Goal: Task Accomplishment & Management: Complete application form

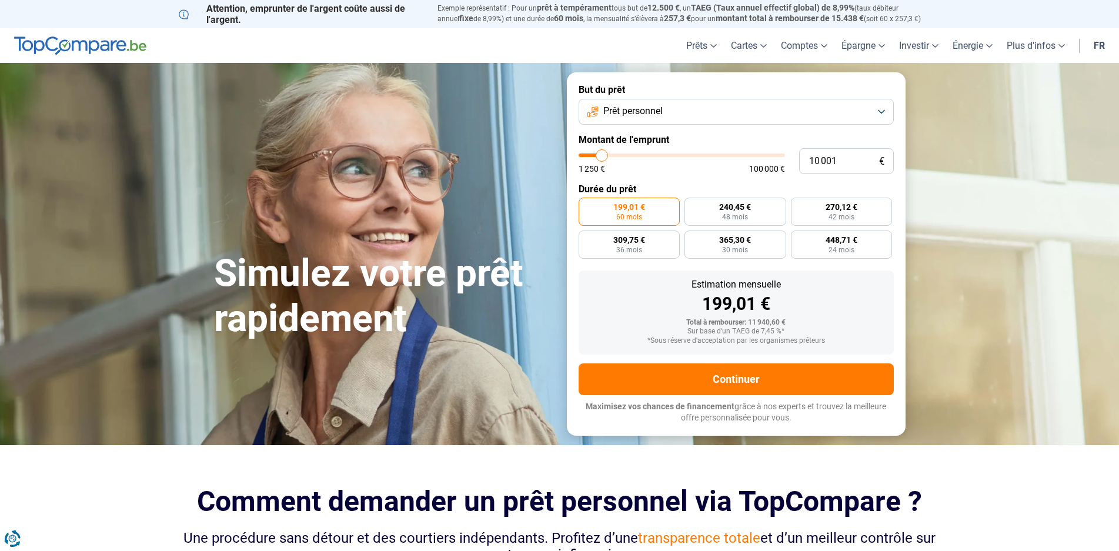
click at [881, 114] on button "Prêt personnel" at bounding box center [736, 112] width 315 height 26
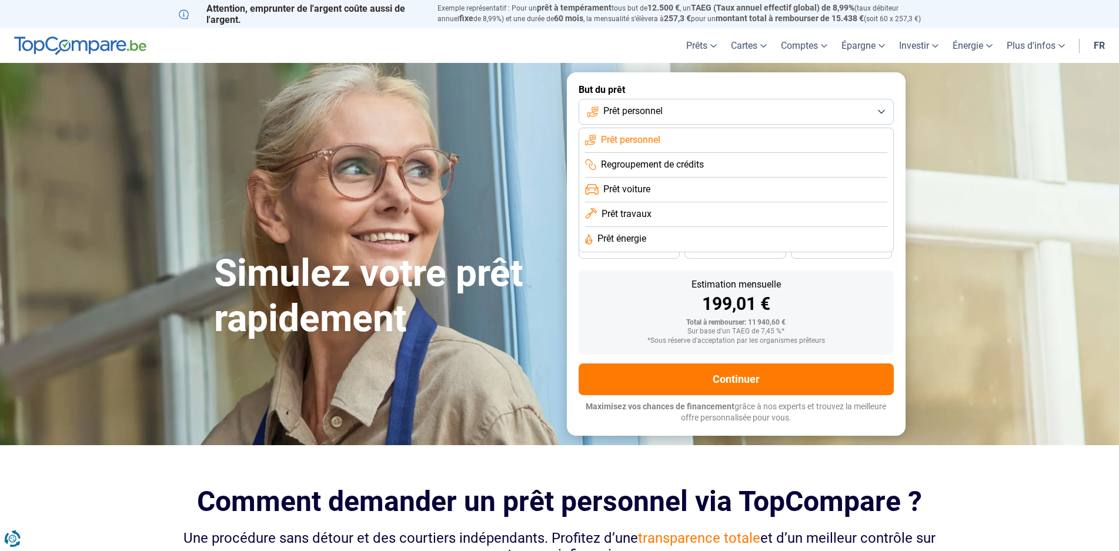
click at [649, 191] on span "Prêt voiture" at bounding box center [626, 189] width 47 height 13
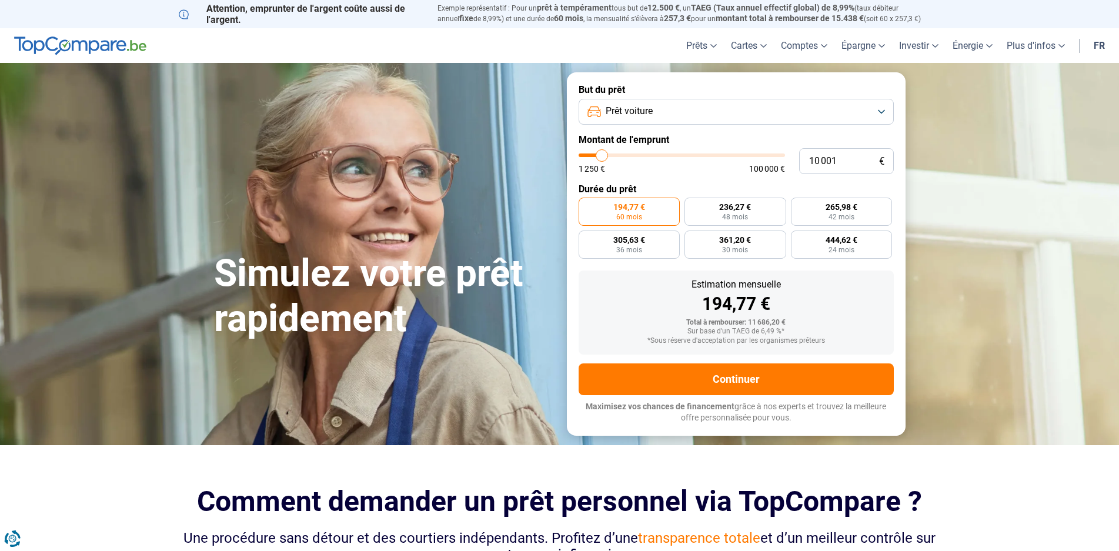
type input "9 000"
type input "9000"
type input "9 750"
type input "9750"
type input "10 250"
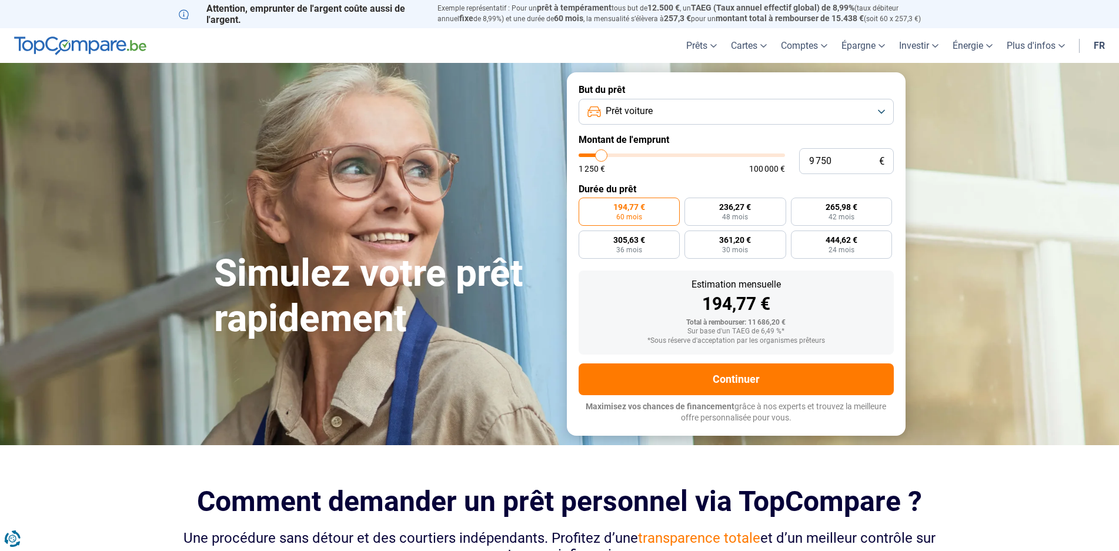
type input "10250"
type input "10 500"
type input "10500"
type input "11 000"
type input "11000"
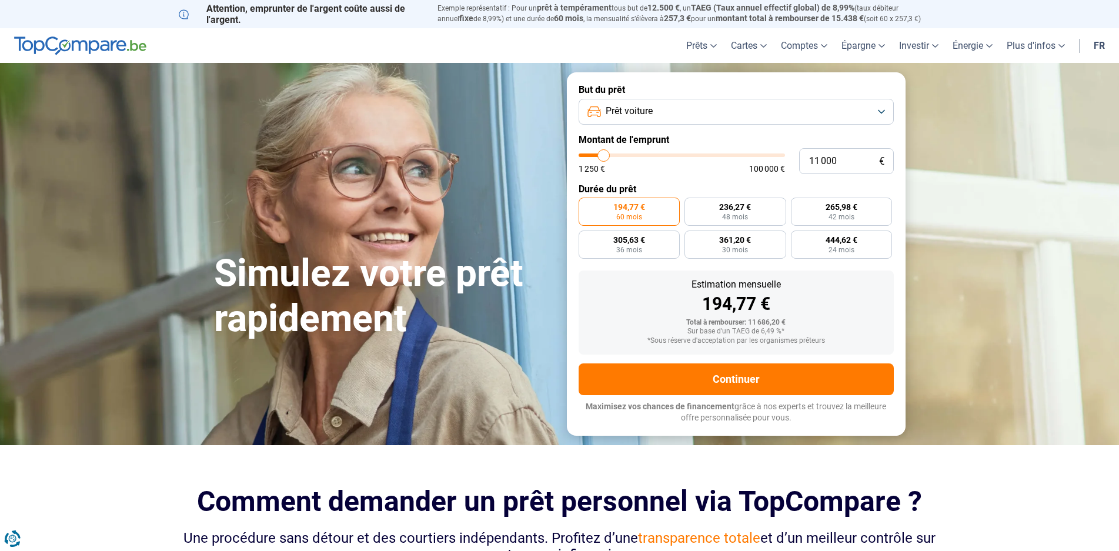
type input "11 500"
type input "11500"
type input "12 000"
type input "12000"
type input "12 500"
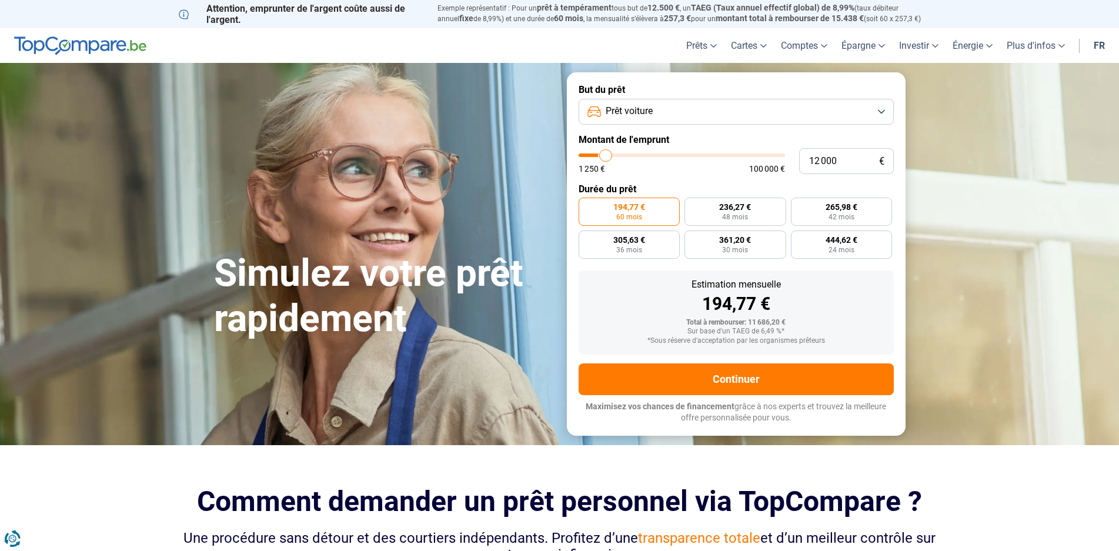
type input "12500"
type input "13 000"
type input "13000"
type input "13 250"
type input "13250"
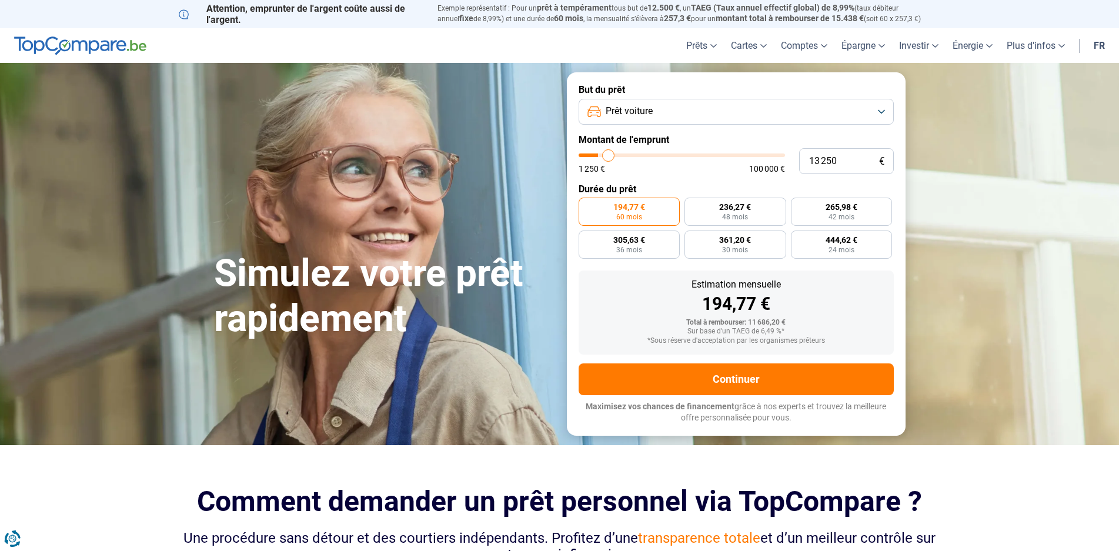
type input "13 500"
type input "13500"
type input "14 250"
type input "14250"
type input "14 500"
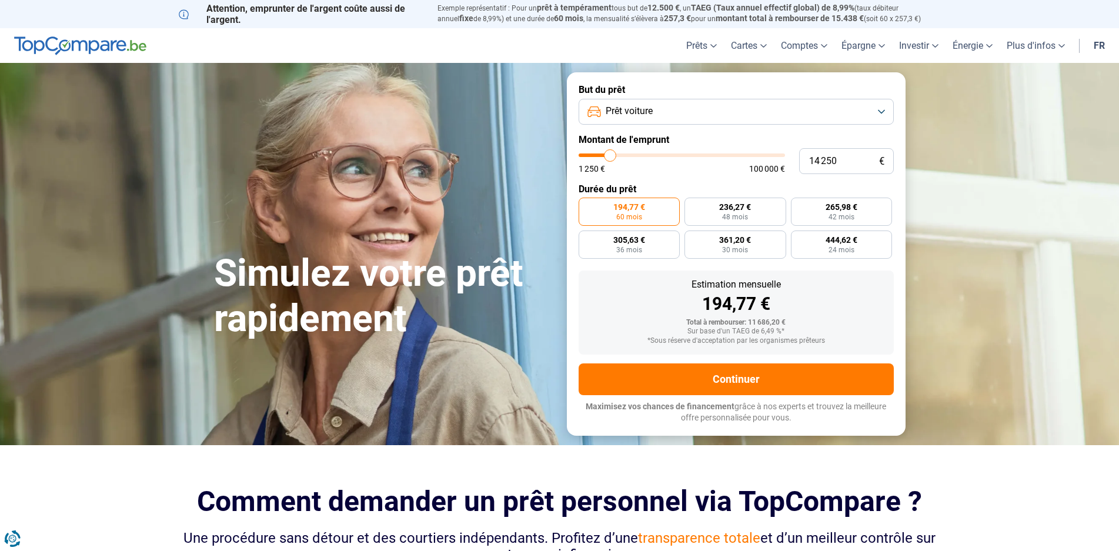
type input "14500"
type input "14 750"
type input "14750"
type input "15 000"
type input "15000"
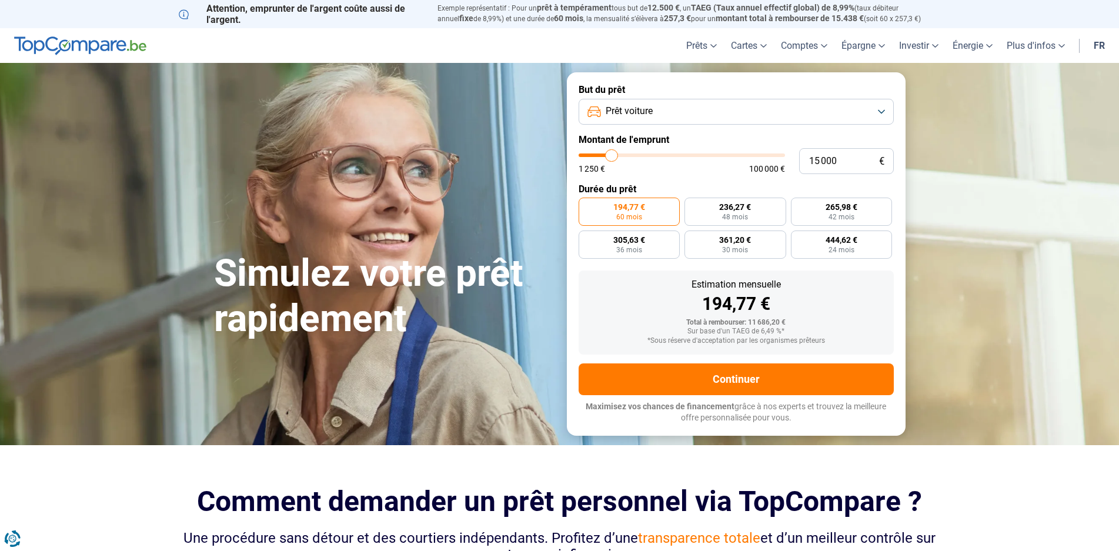
type input "14 750"
type input "14750"
type input "14 500"
type input "14500"
type input "14 250"
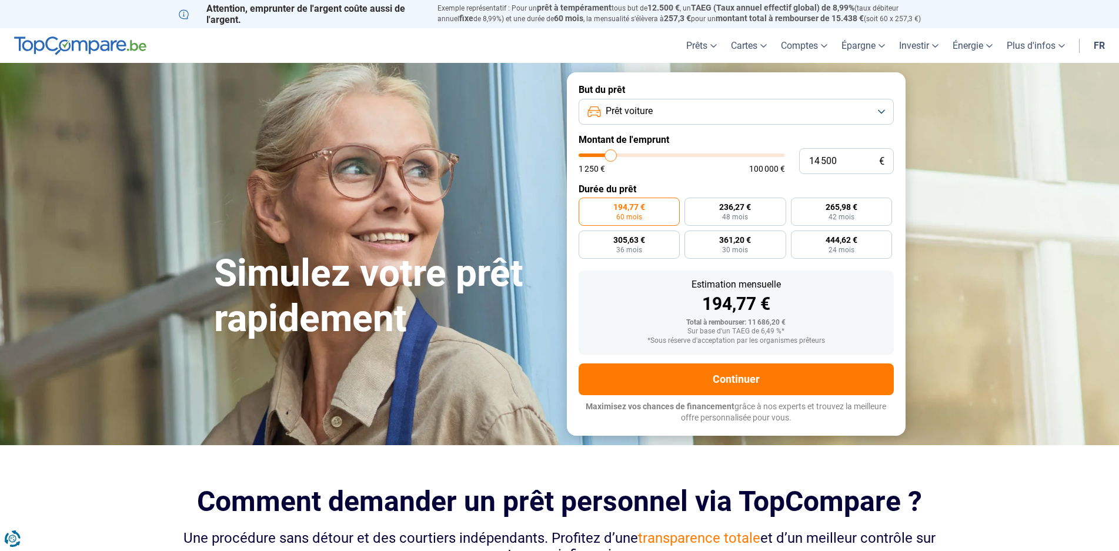
type input "14250"
type input "14 000"
type input "14000"
type input "14 250"
type input "14250"
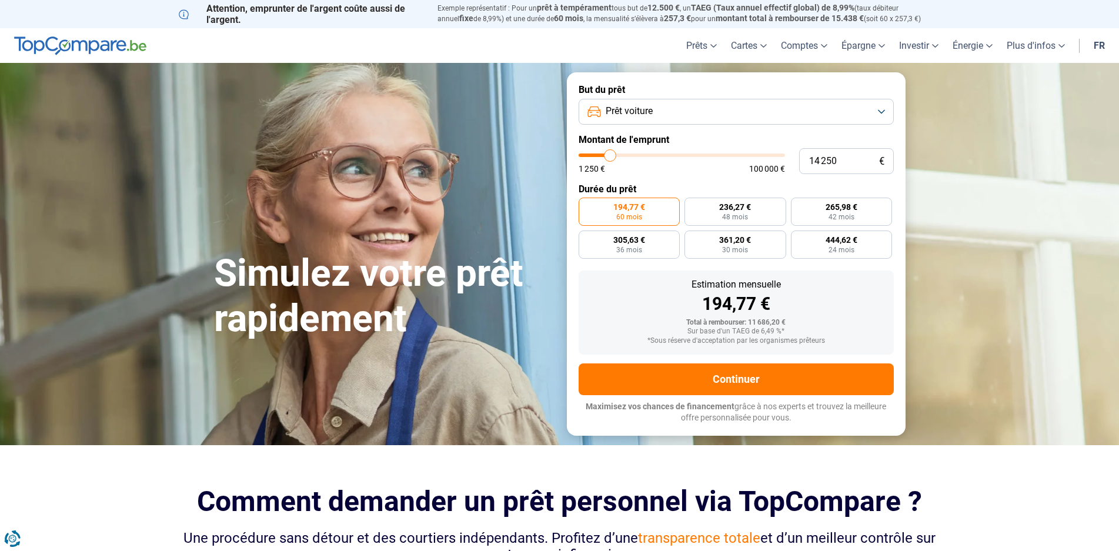
type input "14 500"
type input "14500"
type input "15 000"
drag, startPoint x: 600, startPoint y: 155, endPoint x: 612, endPoint y: 154, distance: 12.5
type input "15000"
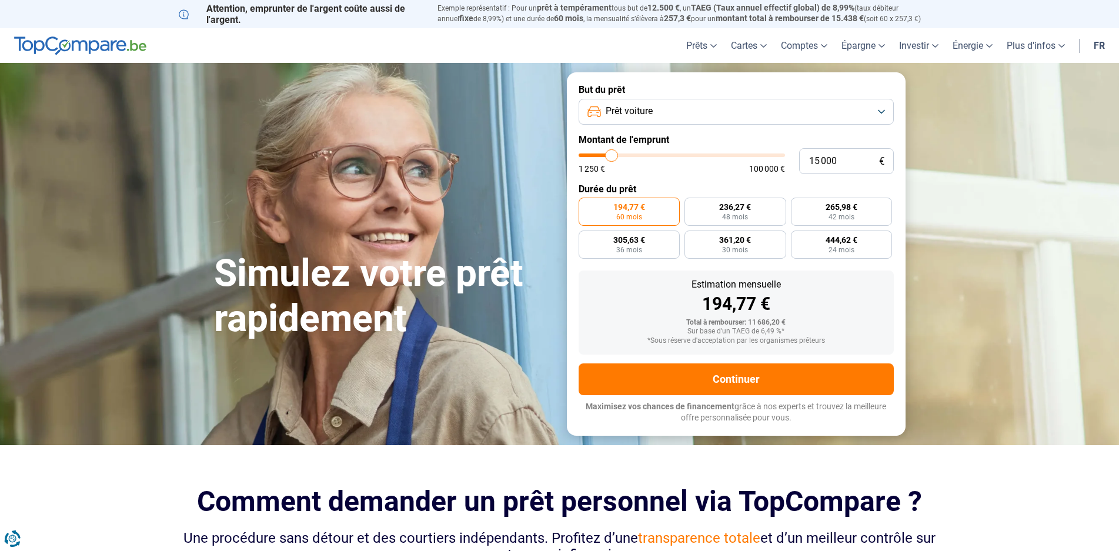
click at [612, 154] on input "range" at bounding box center [682, 156] width 206 height 4
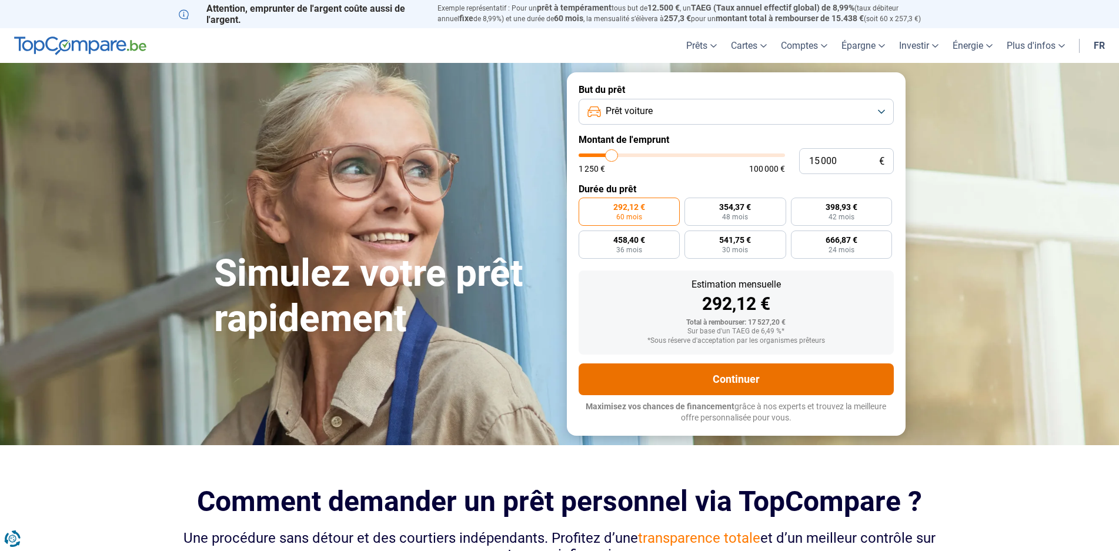
click at [751, 381] on button "Continuer" at bounding box center [736, 379] width 315 height 32
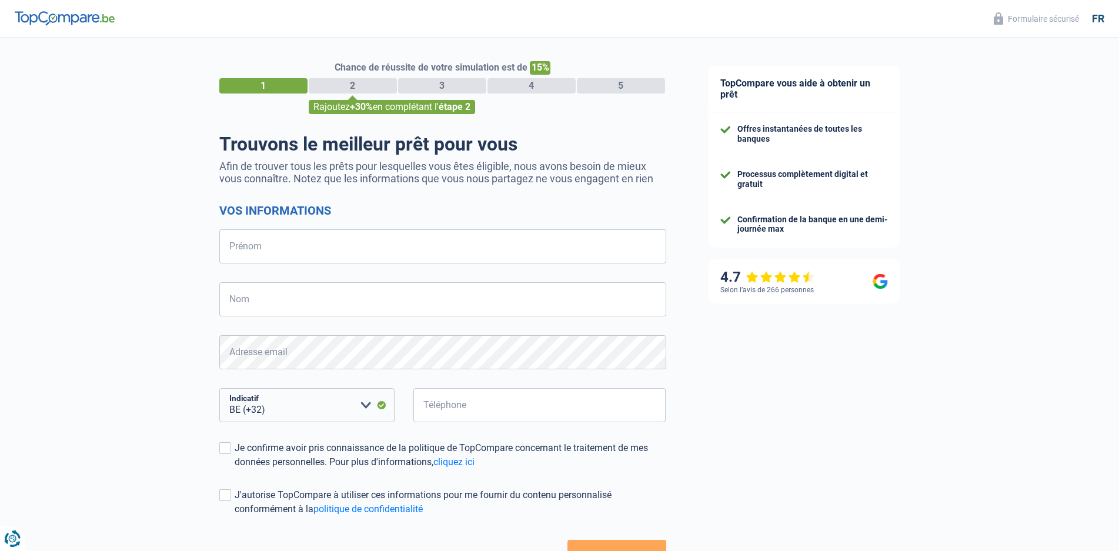
select select "32"
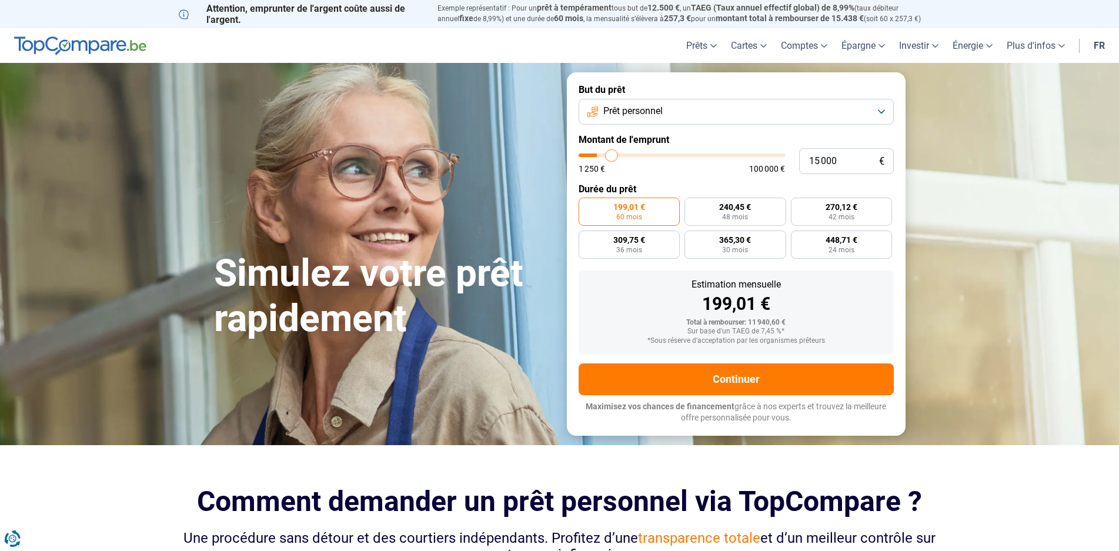
type input "14 000"
type input "14000"
type input "14 250"
type input "14250"
type input "14 500"
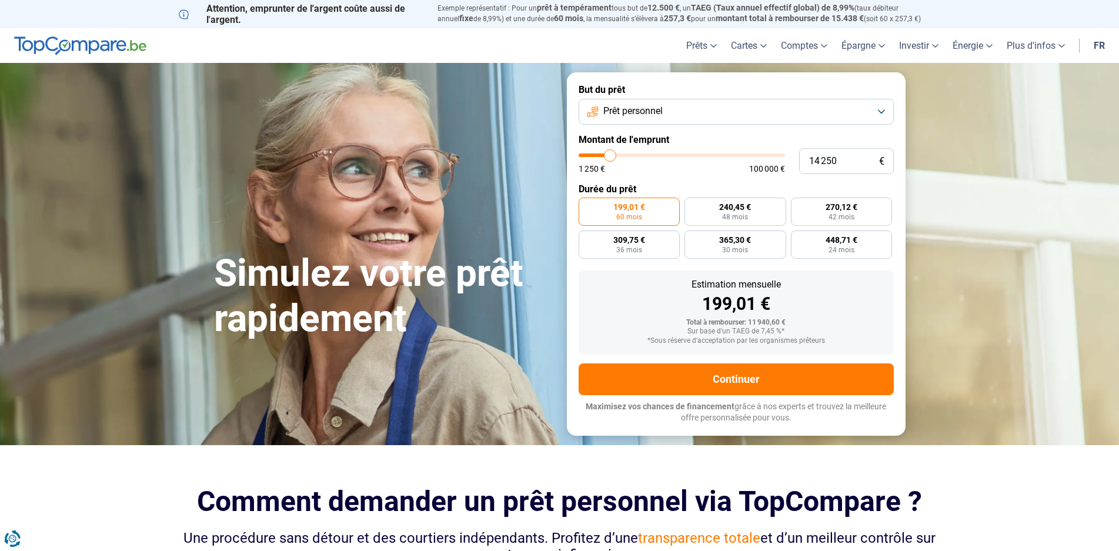
type input "14500"
type input "14 750"
type input "14750"
type input "15 000"
type input "15000"
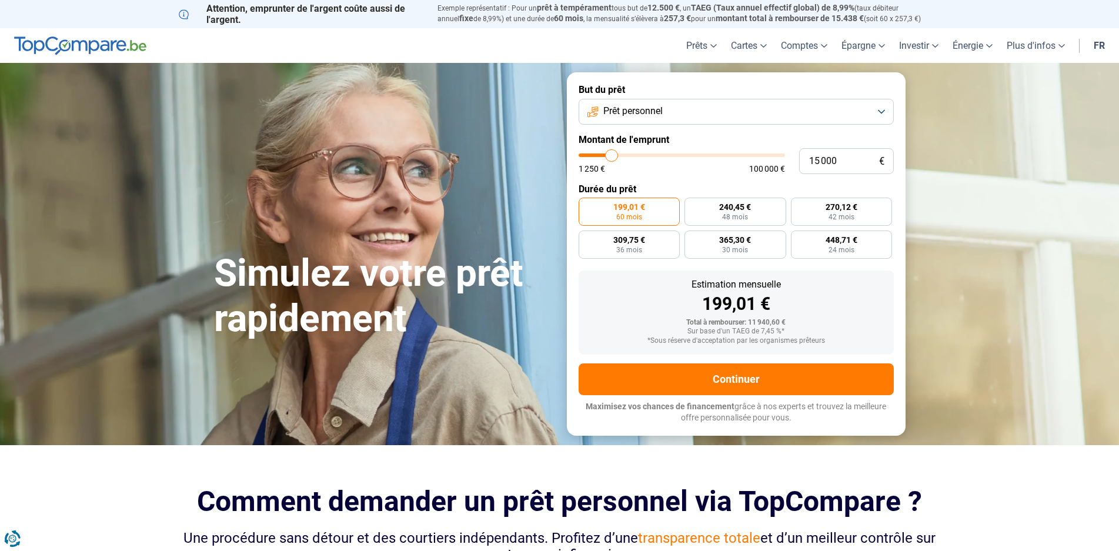
type input "15 750"
type input "15750"
type input "17 000"
type input "17000"
type input "18 000"
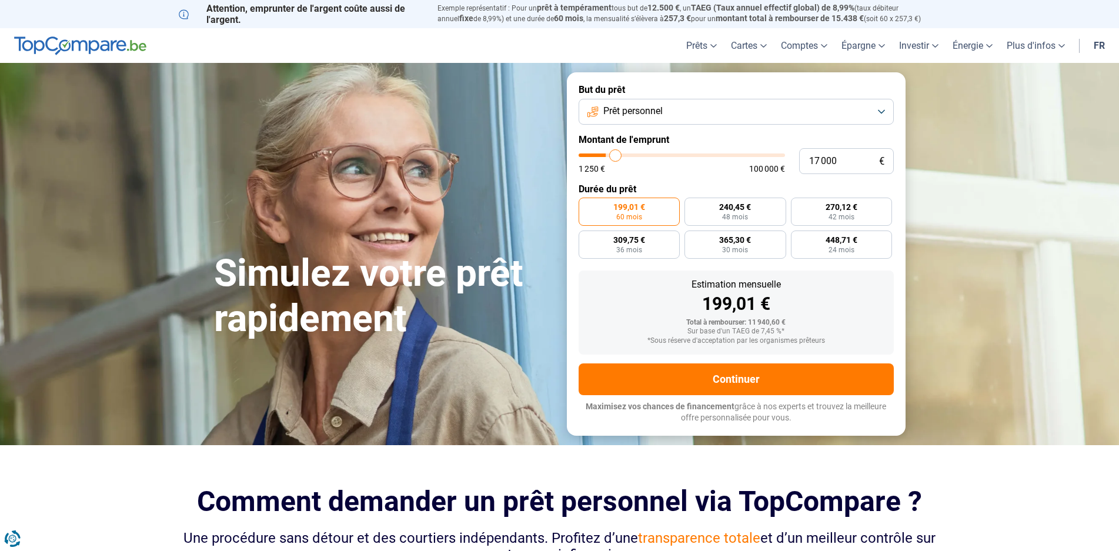
type input "18000"
type input "19 000"
type input "19000"
type input "19 750"
type input "19750"
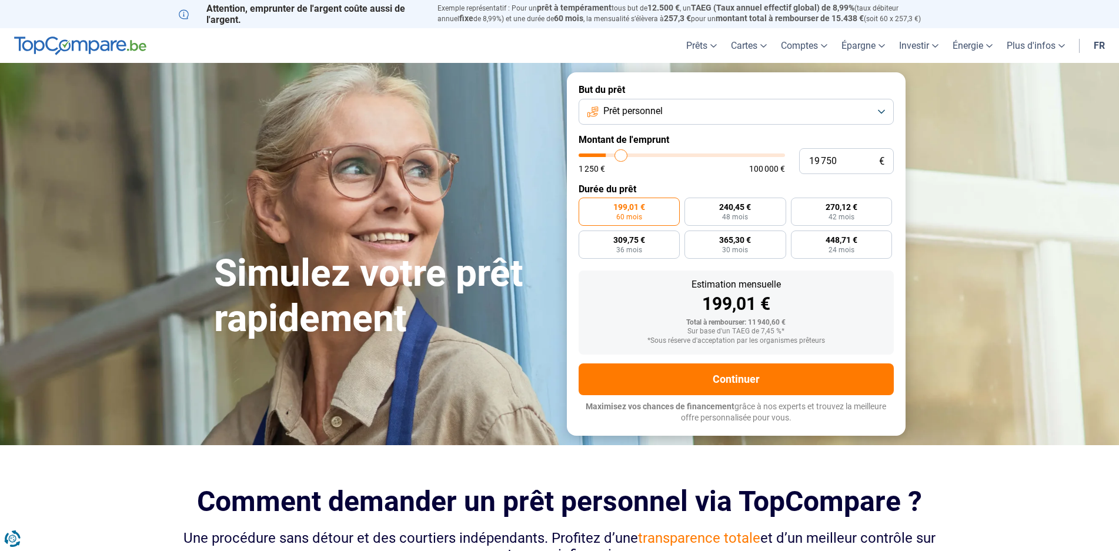
type input "20 000"
type input "20000"
type input "20 500"
type input "20500"
type input "20 750"
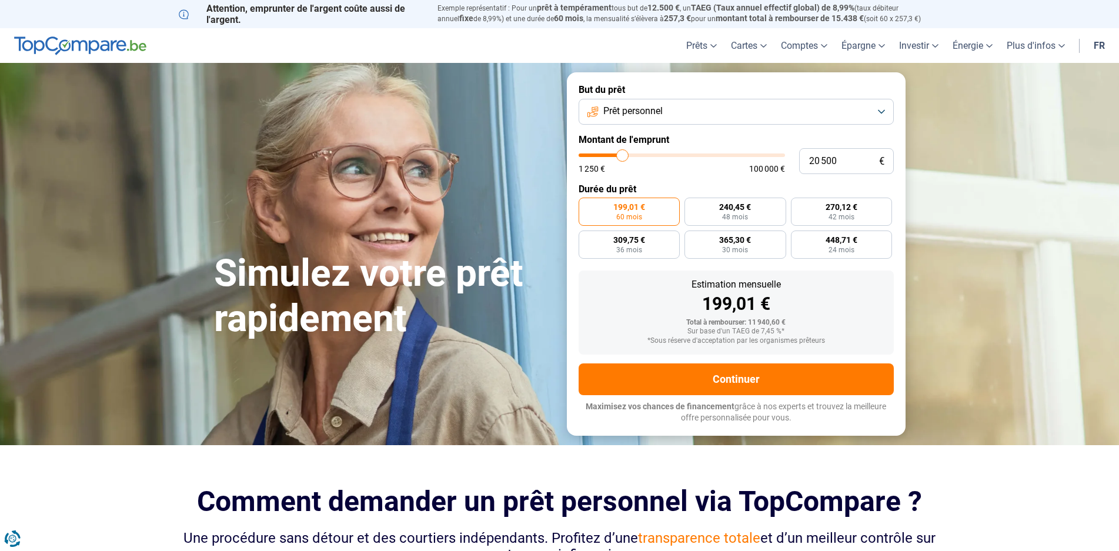
type input "20750"
type input "21 250"
type input "21250"
type input "21 500"
type input "21500"
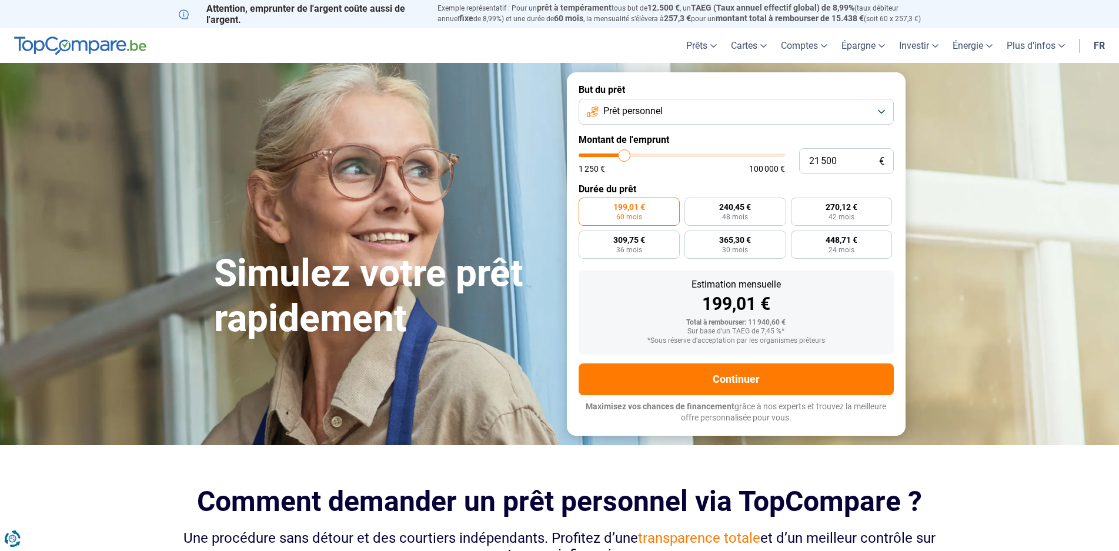
type input "22 000"
type input "22000"
type input "22 250"
type input "22250"
type input "22 750"
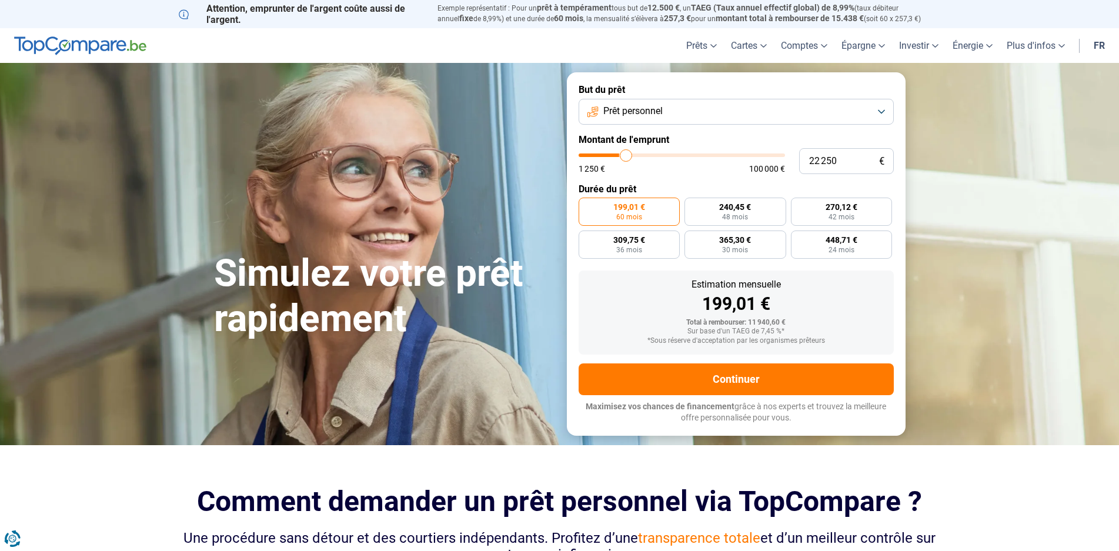
type input "22750"
type input "23 000"
type input "23000"
type input "23 500"
type input "23500"
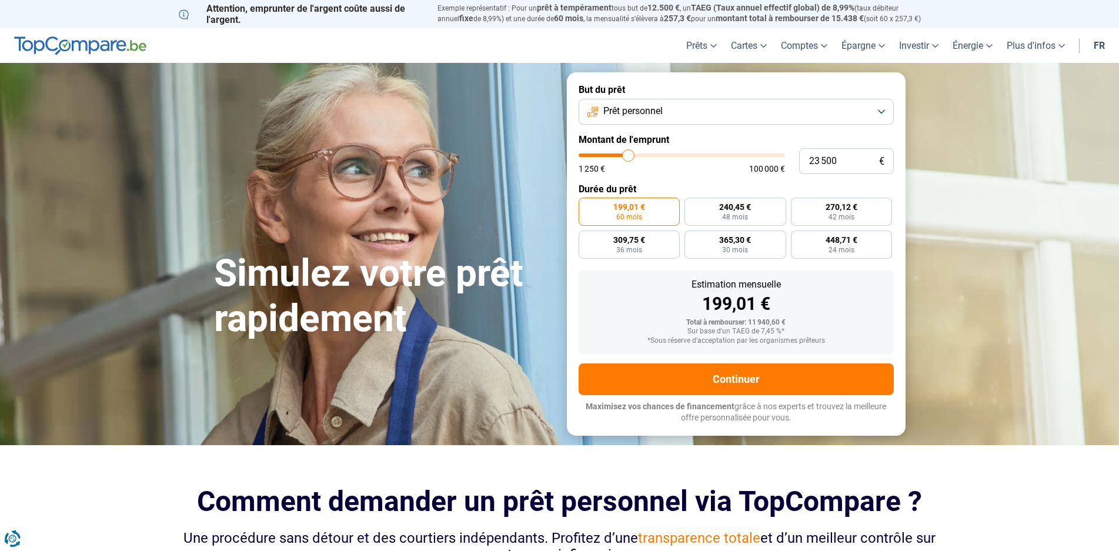
type input "24 750"
type input "24750"
type input "25 250"
type input "25250"
type input "26 000"
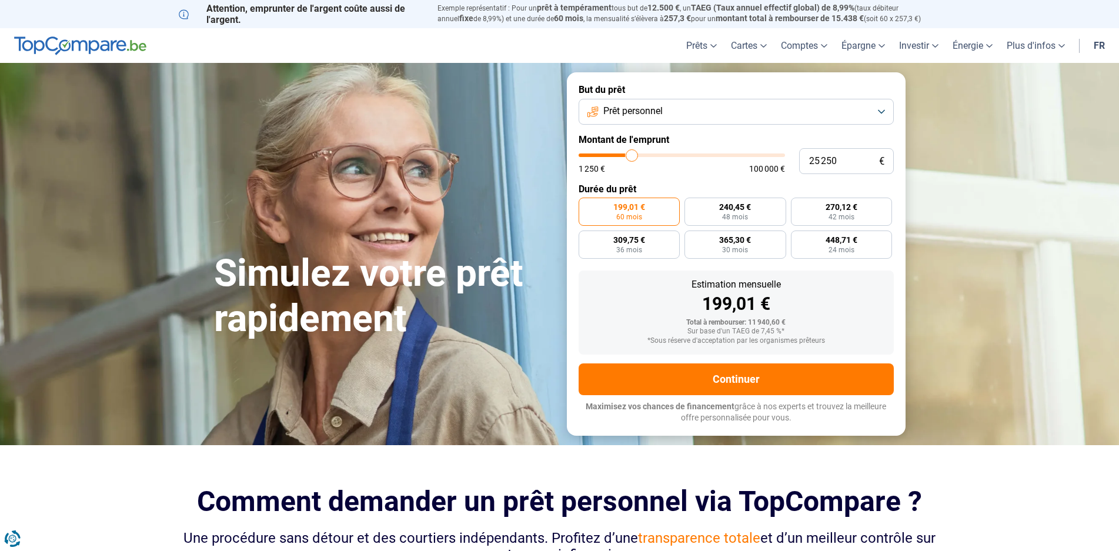
type input "26000"
type input "26 500"
type input "26500"
type input "26 750"
type input "26750"
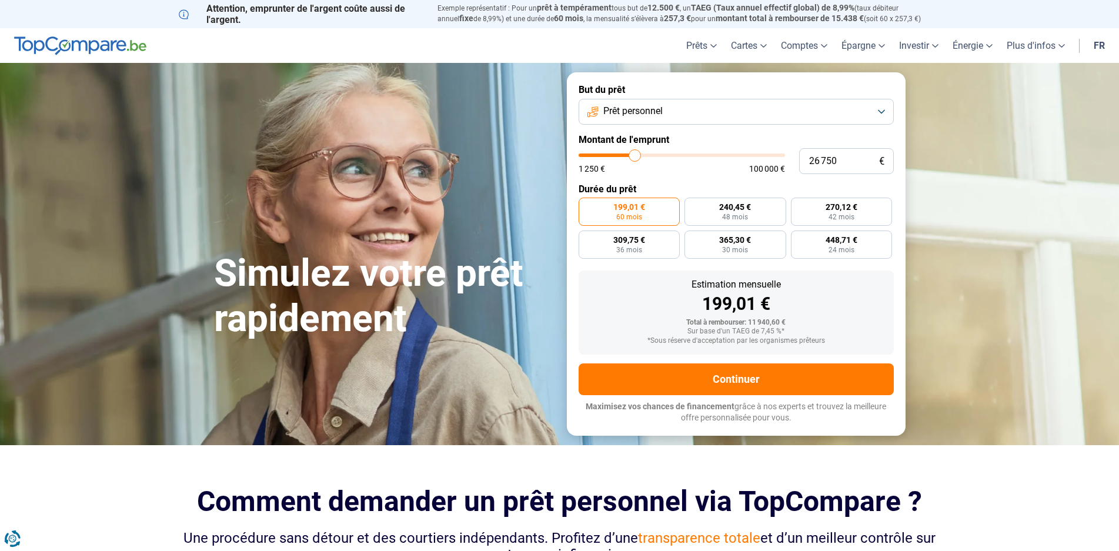
type input "26 500"
type input "26500"
type input "26 000"
type input "26000"
type input "25 750"
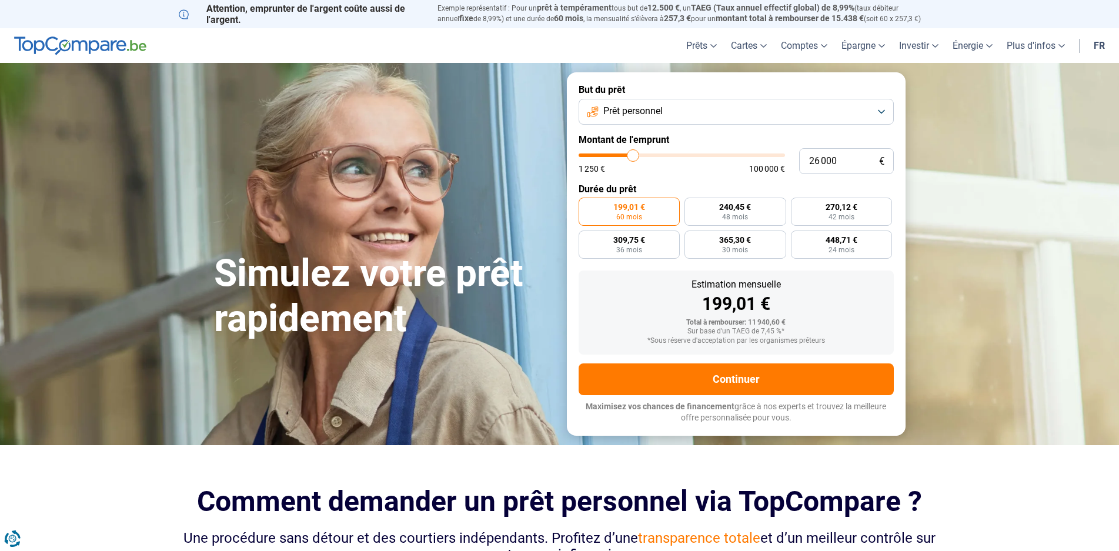
type input "25750"
type input "25 250"
type input "25250"
type input "25 000"
type input "25000"
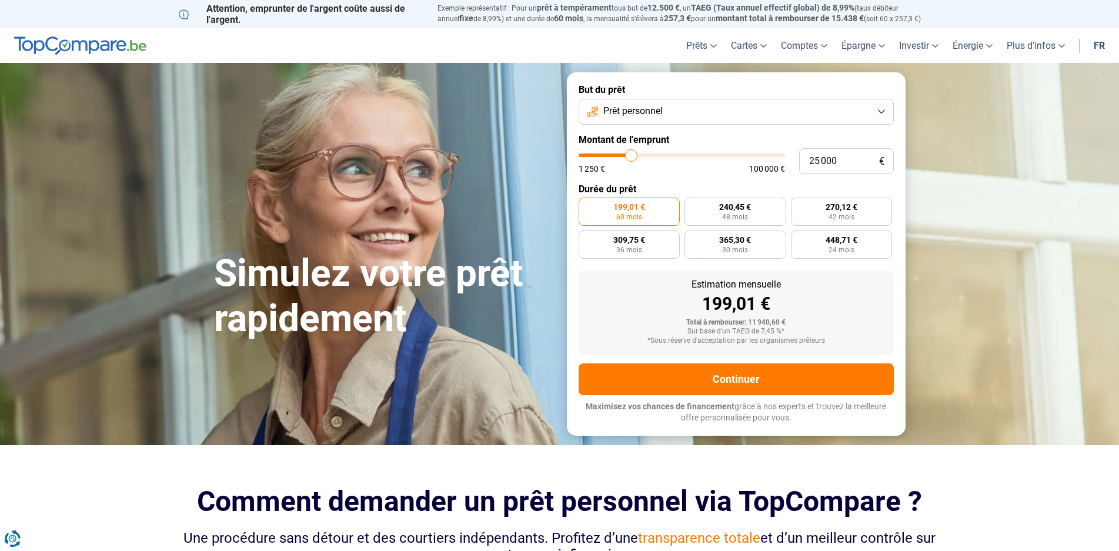
type input "24 750"
type input "24750"
type input "24 250"
type input "24250"
type input "23 750"
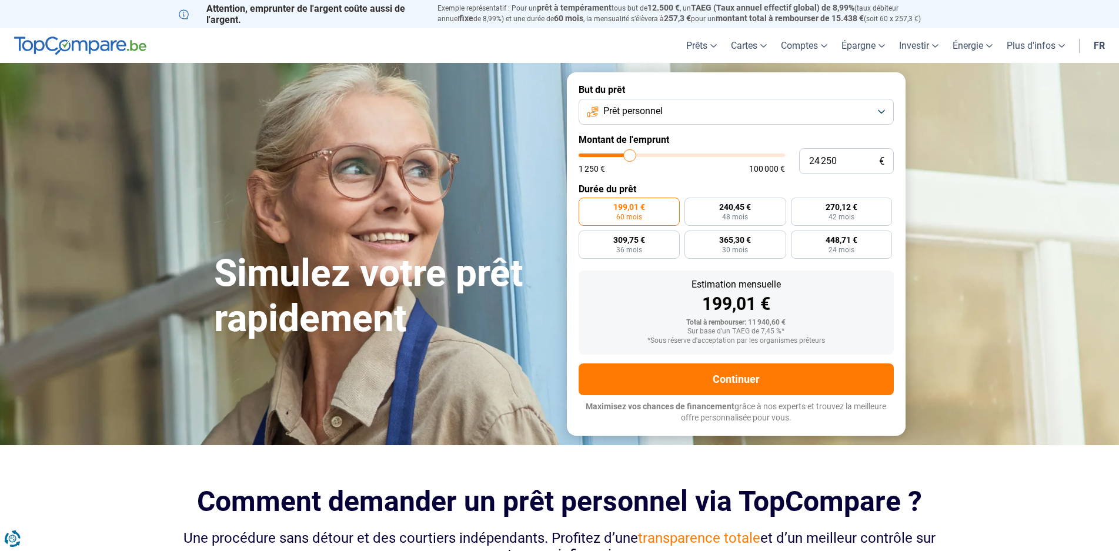
type input "23750"
type input "23 500"
type input "23500"
type input "23 000"
type input "23000"
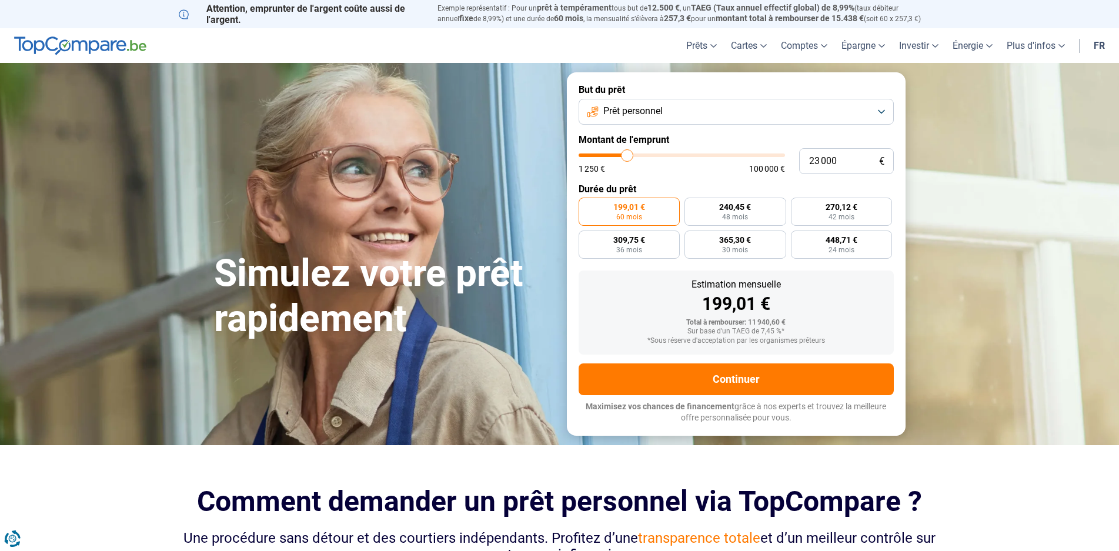
type input "22 750"
type input "22750"
type input "22 250"
type input "22250"
type input "22 000"
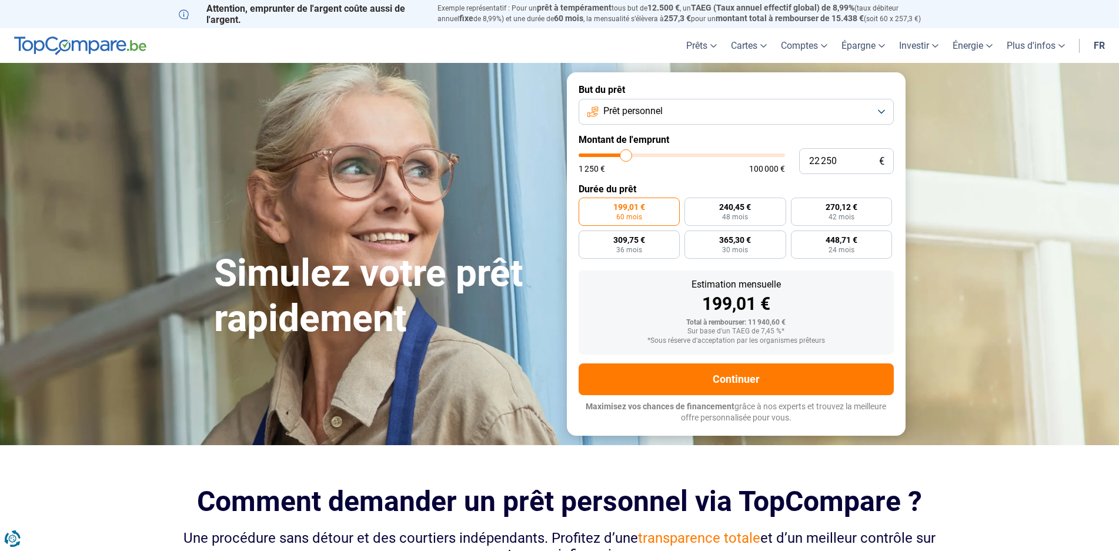
type input "22000"
type input "21 750"
type input "21750"
type input "21 250"
type input "21250"
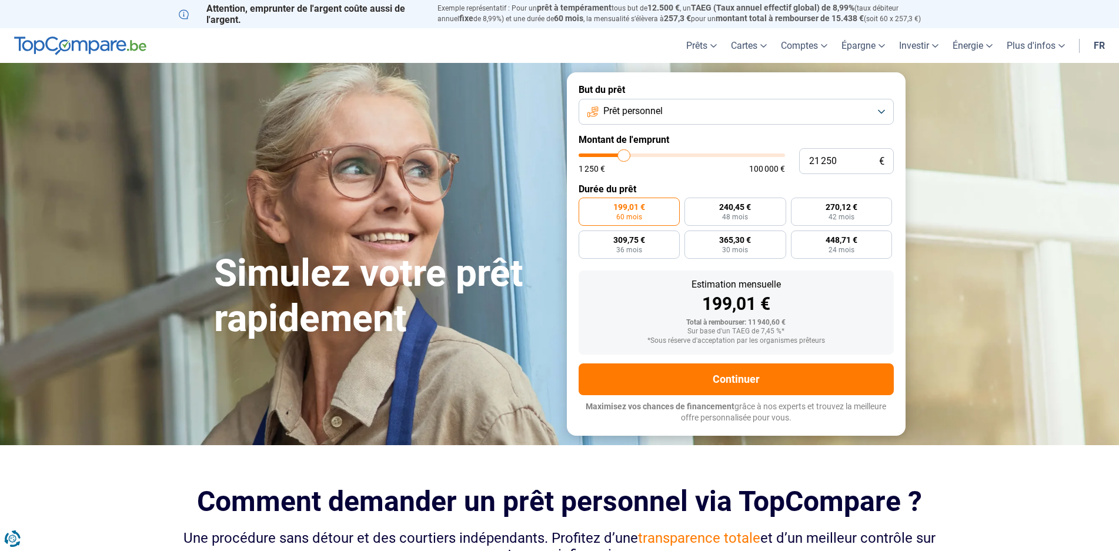
type input "20 750"
type input "20750"
type input "20 500"
type input "20500"
type input "20 250"
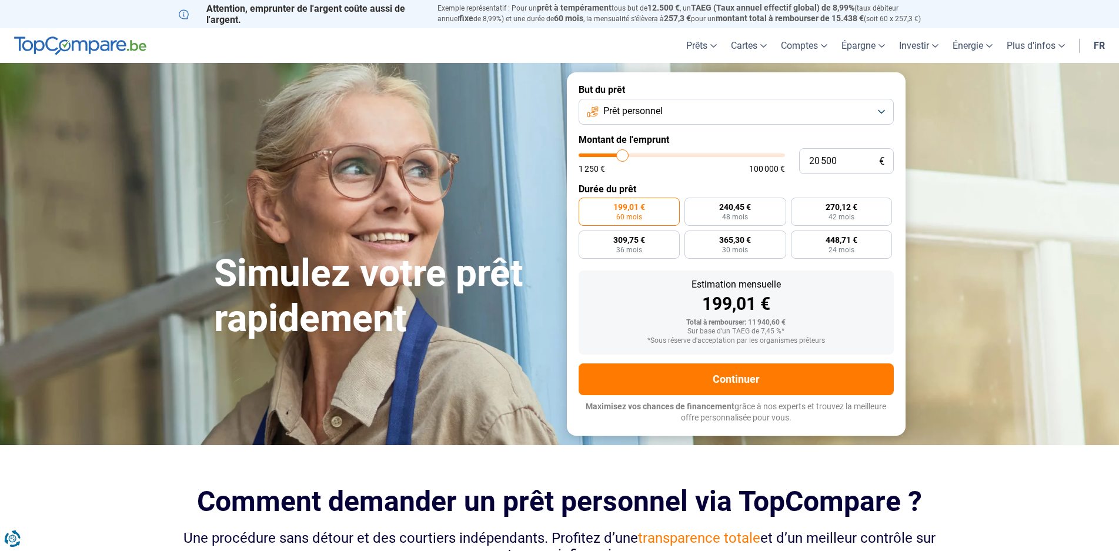
type input "20250"
type input "19 750"
type input "19750"
type input "19 250"
type input "19250"
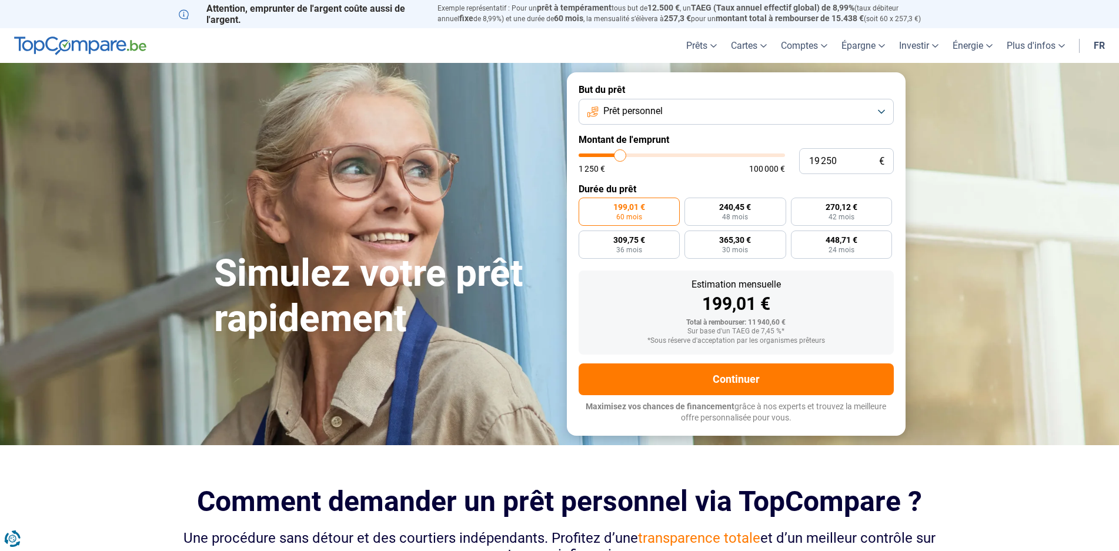
type input "19 000"
type input "19000"
type input "18 750"
type input "18750"
type input "18 000"
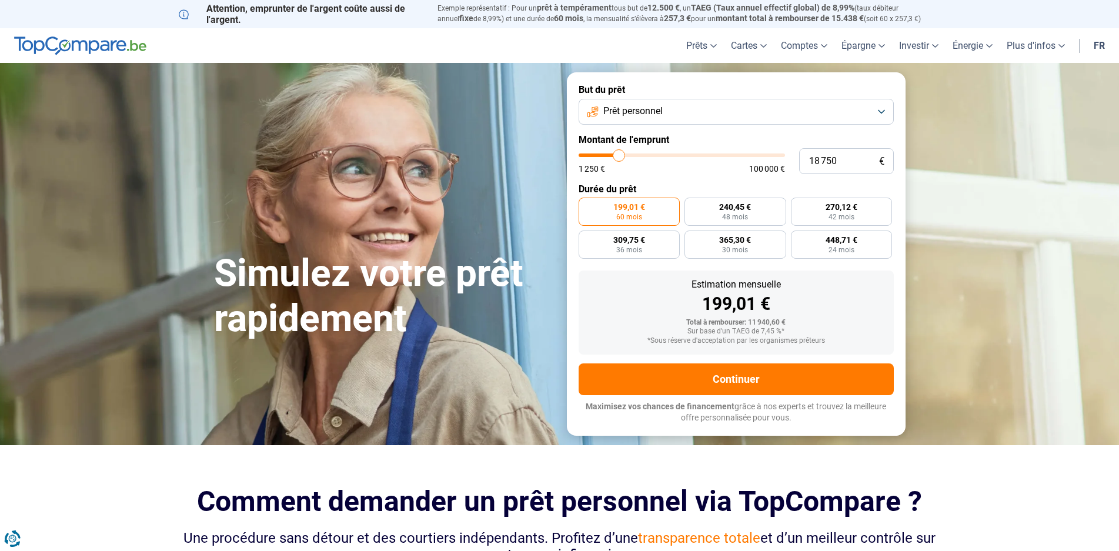
type input "18000"
type input "17 750"
type input "17750"
type input "17 500"
type input "17500"
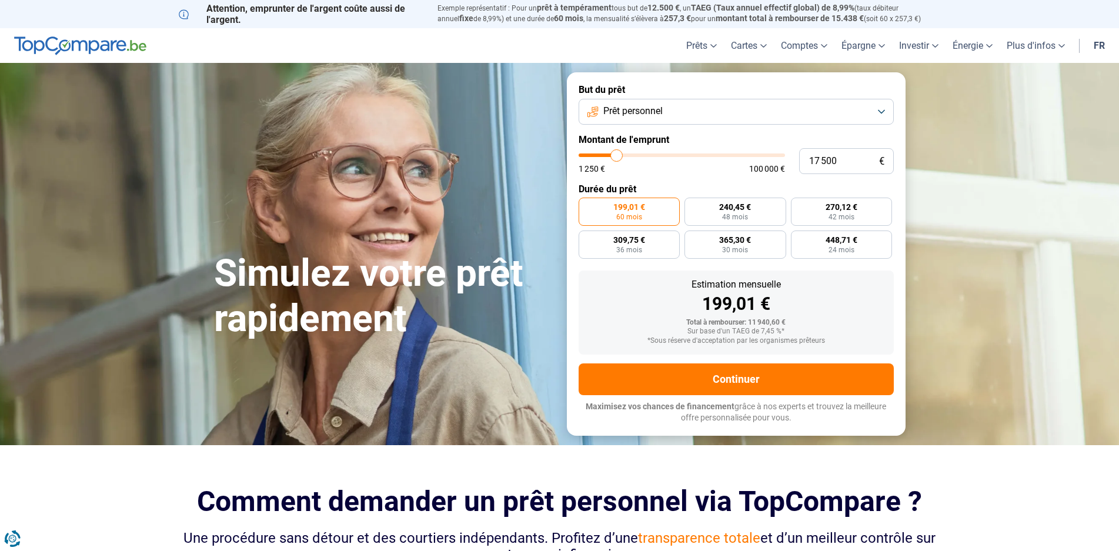
type input "17 000"
type input "17000"
type input "16 500"
type input "16500"
type input "16 250"
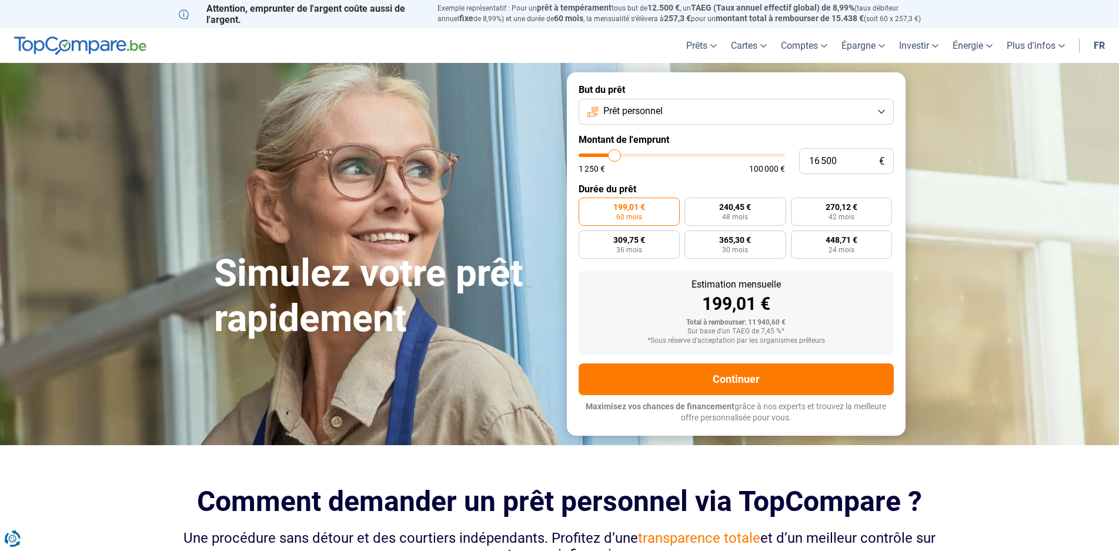
type input "16250"
type input "16 000"
type input "16000"
type input "15 750"
type input "15750"
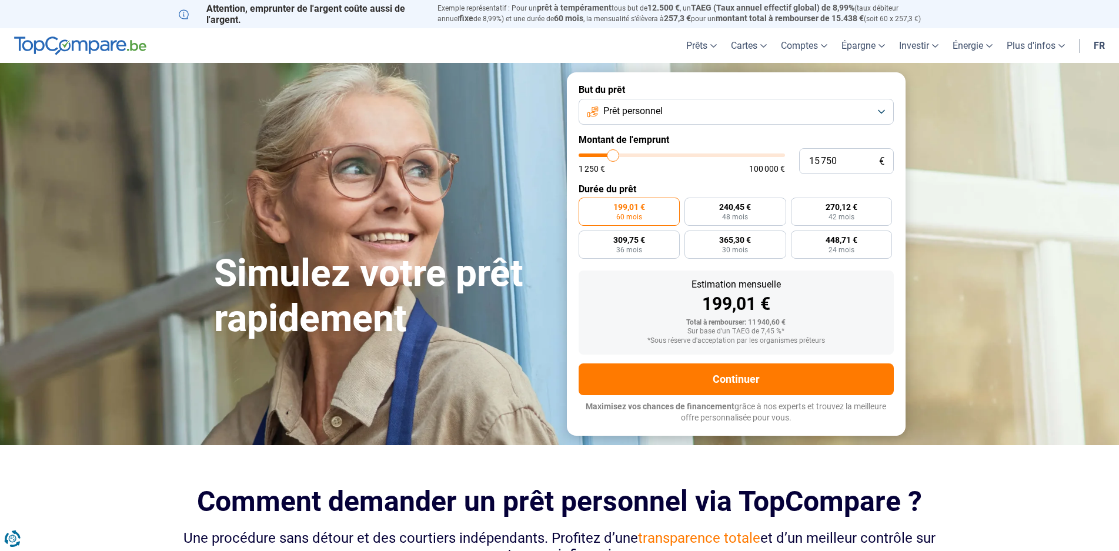
type input "15 500"
type input "15500"
type input "15 000"
type input "15000"
click at [612, 156] on input "range" at bounding box center [682, 156] width 206 height 4
